Goal: Check status

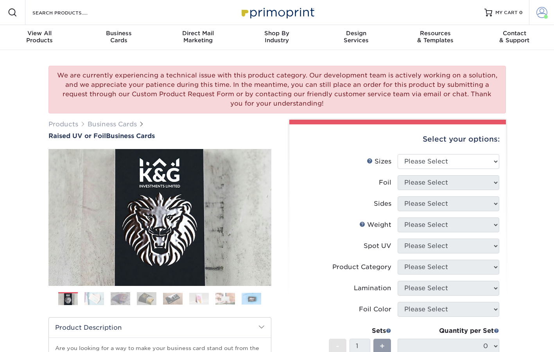
click at [547, 10] on link "Account" at bounding box center [541, 12] width 25 height 25
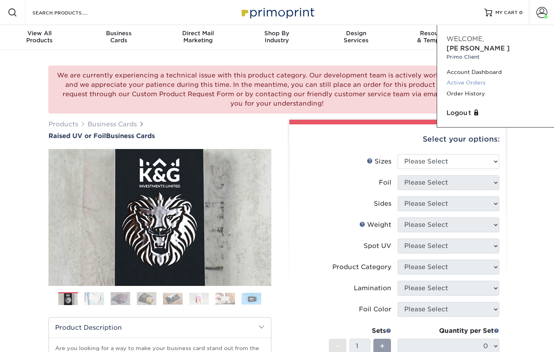
click at [477, 77] on link "Active Orders" at bounding box center [495, 82] width 98 height 11
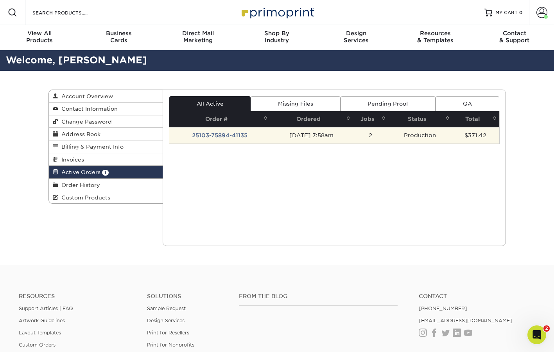
click at [396, 134] on td "Production" at bounding box center [419, 135] width 63 height 16
